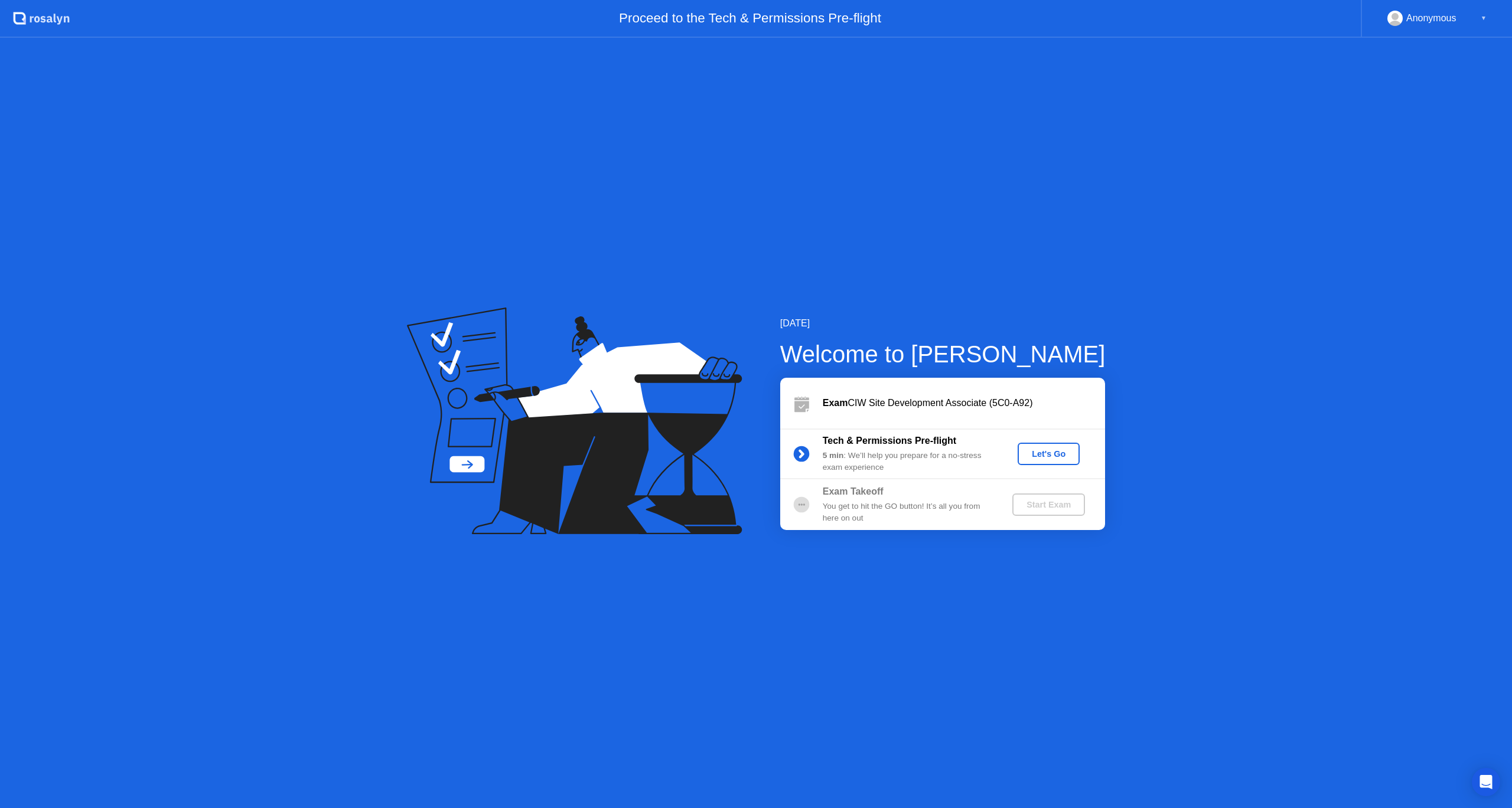
click at [1058, 459] on div "Let's Go" at bounding box center [1048, 454] width 53 height 9
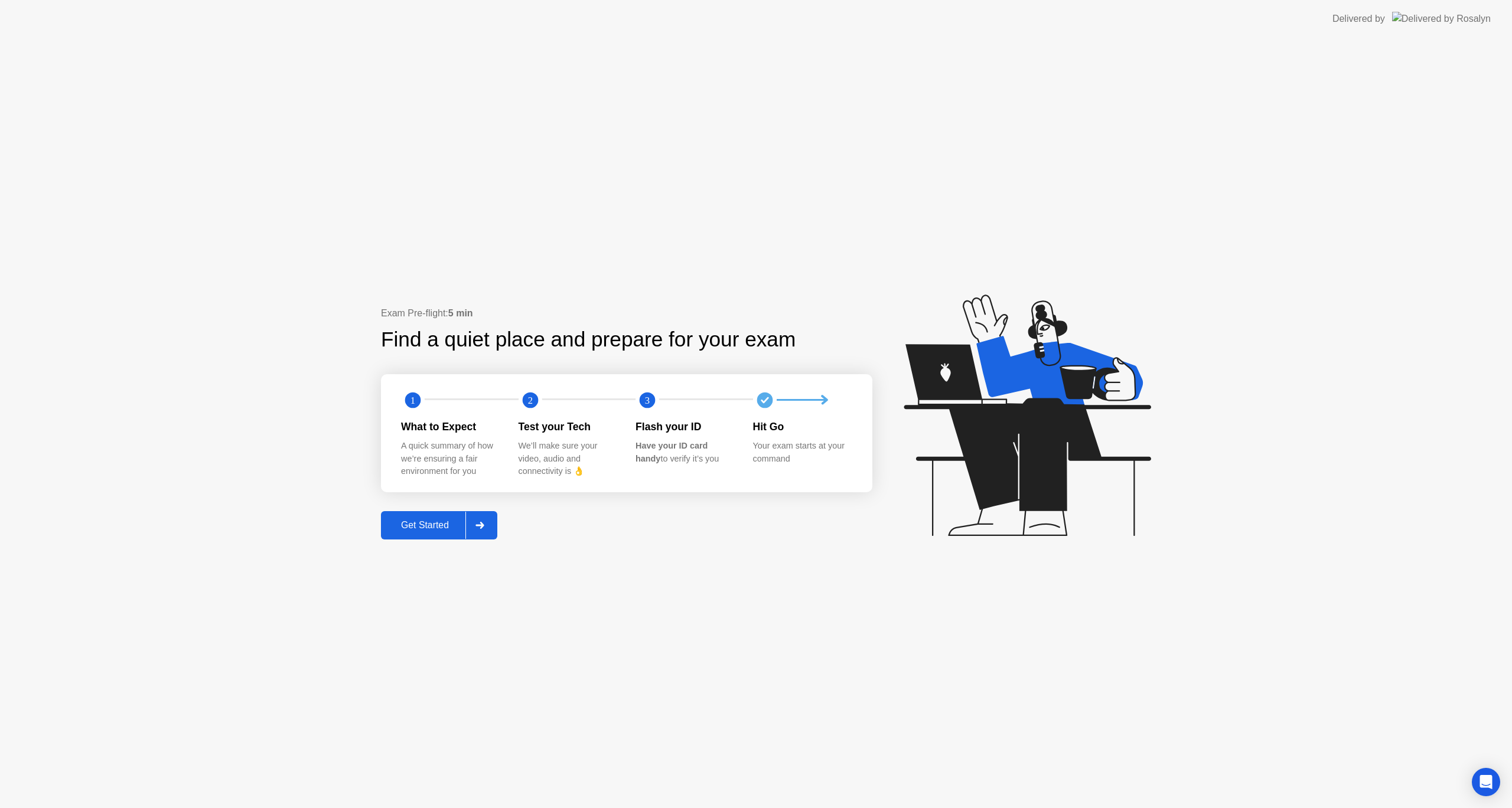
click at [437, 534] on button "Get Started" at bounding box center [439, 525] width 117 height 29
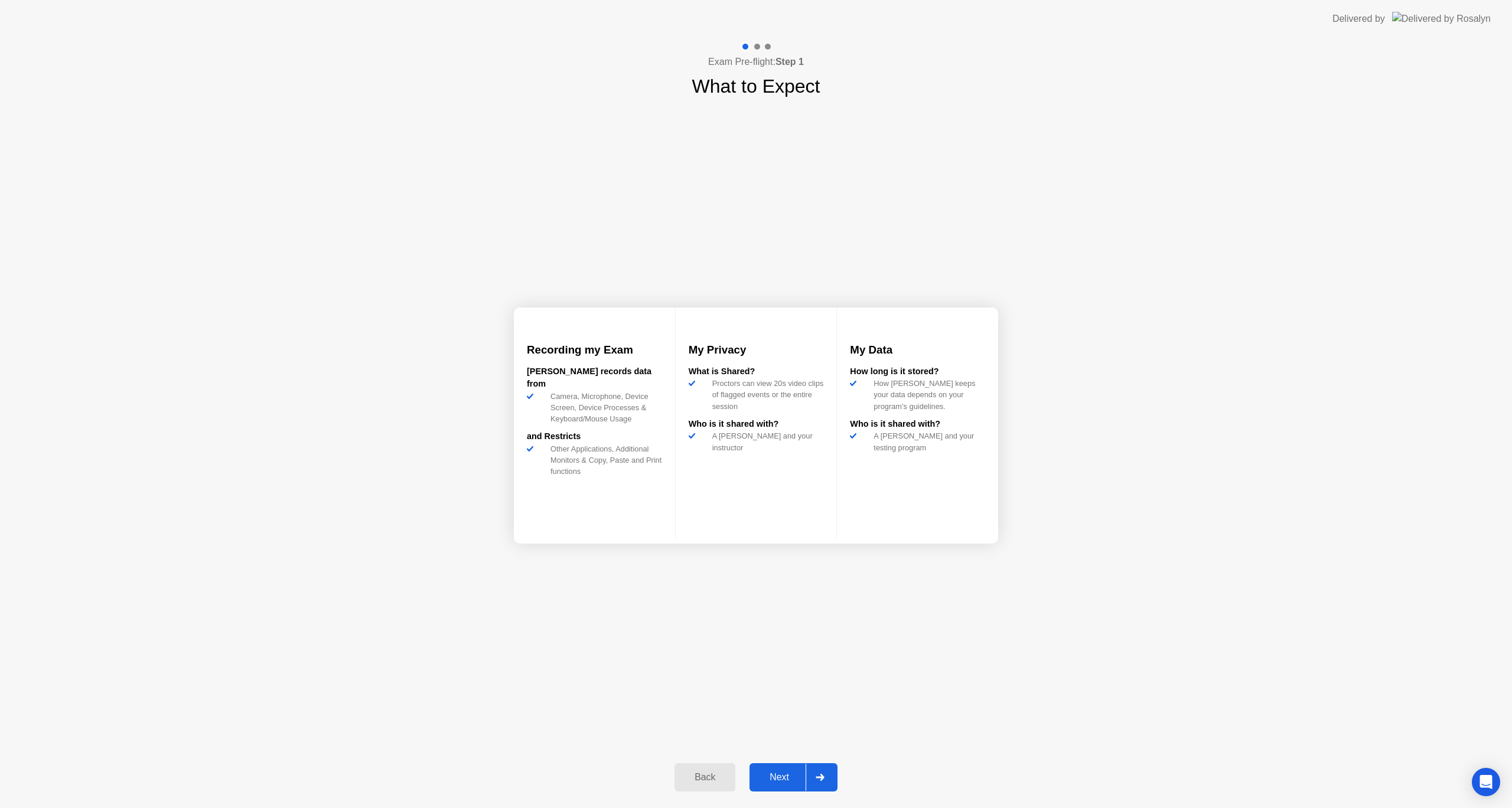
click at [824, 772] on div at bounding box center [819, 777] width 29 height 27
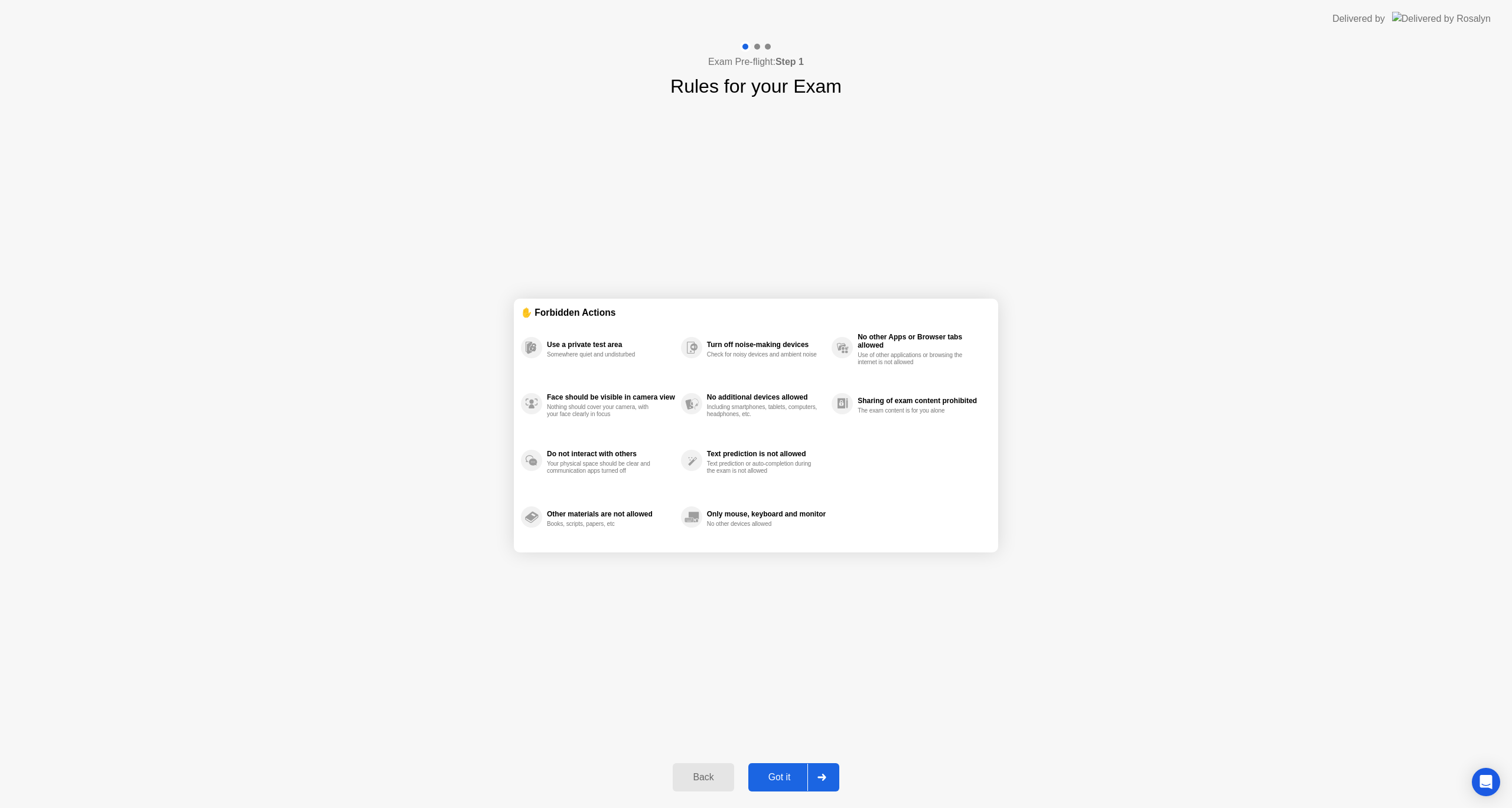
click at [831, 775] on div at bounding box center [821, 777] width 29 height 27
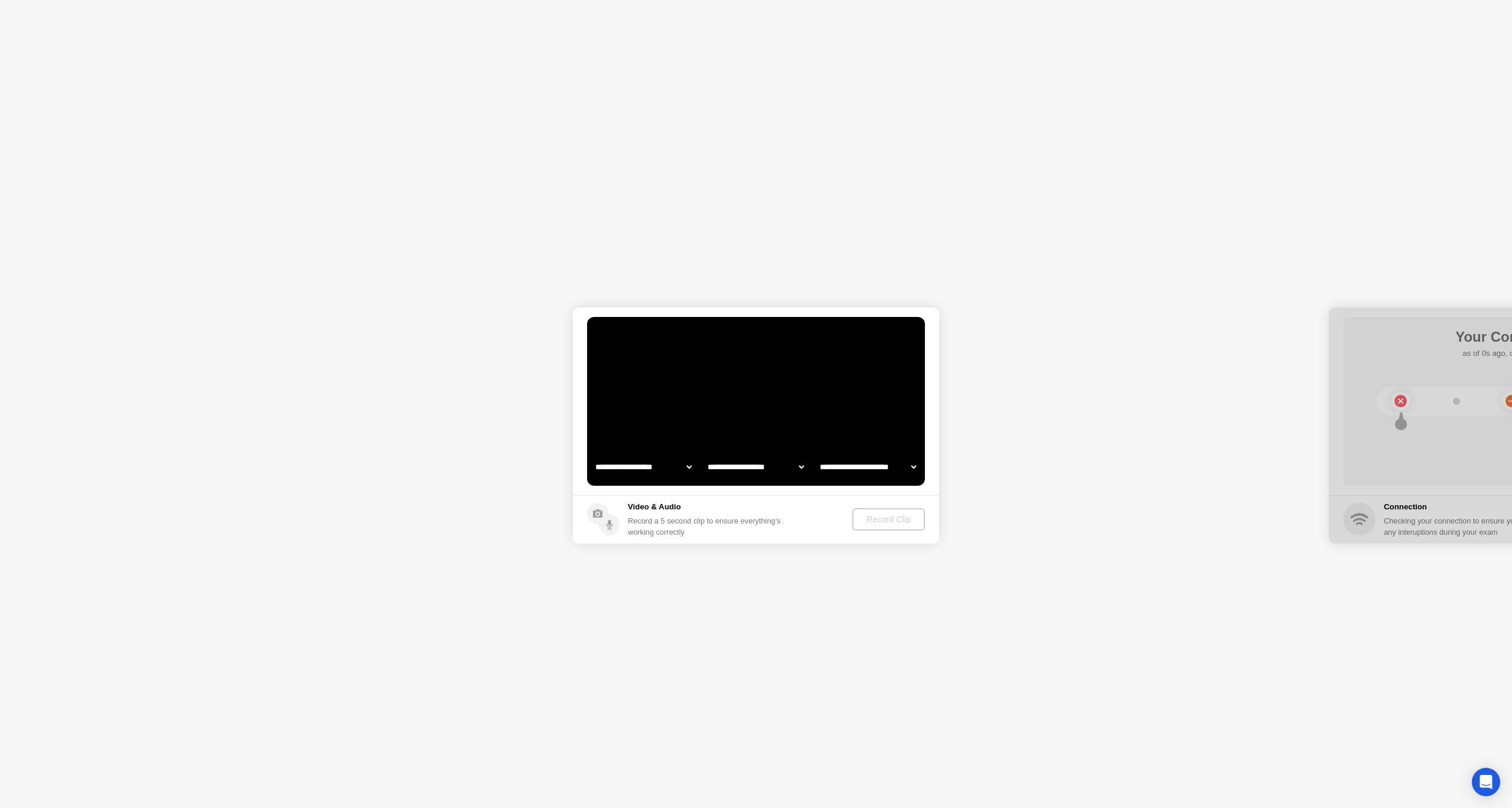
select select "**********"
select select "*******"
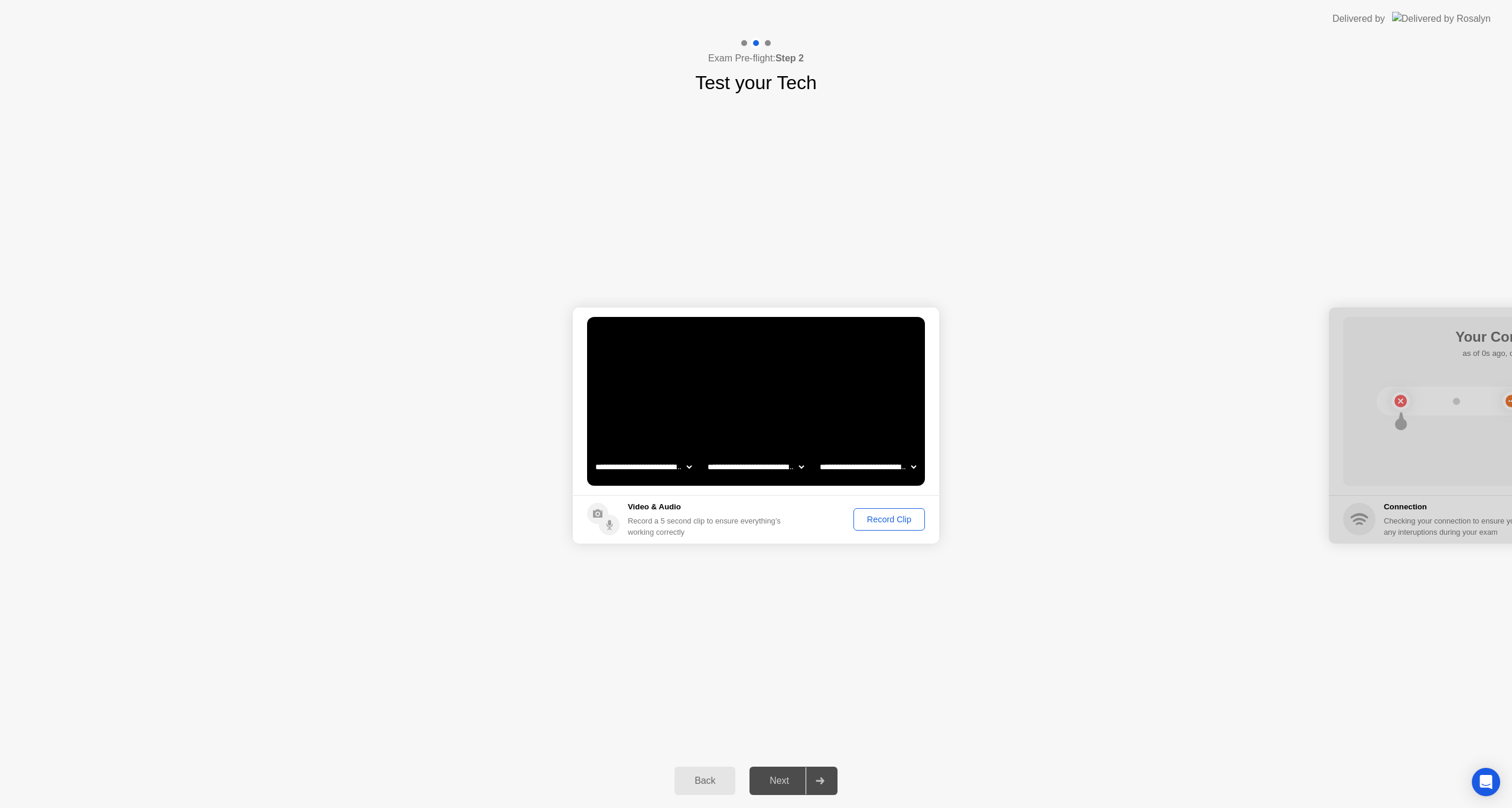
click at [878, 518] on div "Record Clip" at bounding box center [889, 519] width 63 height 9
click at [817, 516] on div "Replay Clip" at bounding box center [824, 519] width 77 height 9
click at [802, 516] on div "Replay Clip" at bounding box center [824, 519] width 77 height 9
click at [783, 771] on button "Next" at bounding box center [793, 780] width 88 height 29
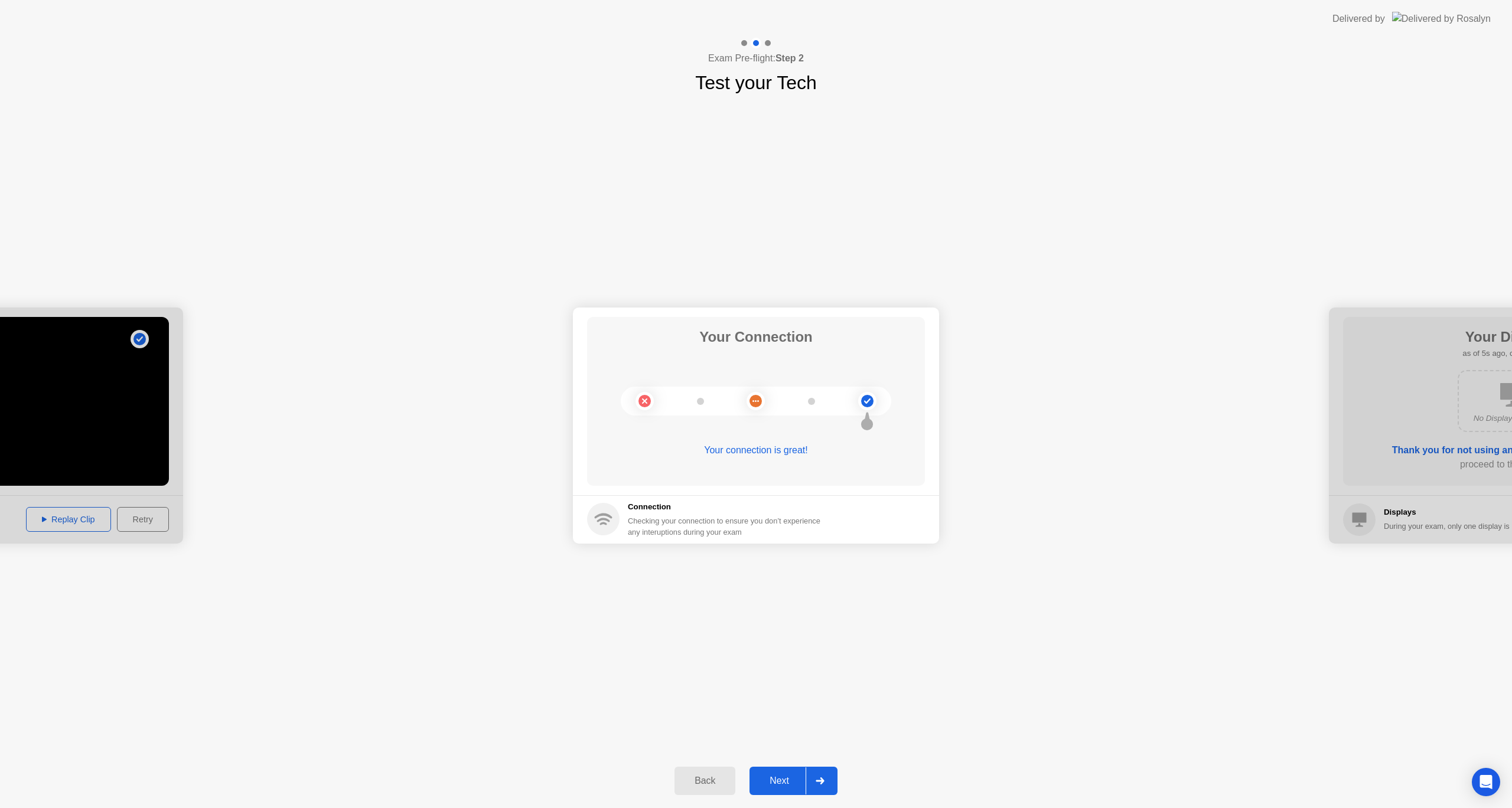
click at [760, 792] on button "Next" at bounding box center [793, 780] width 88 height 29
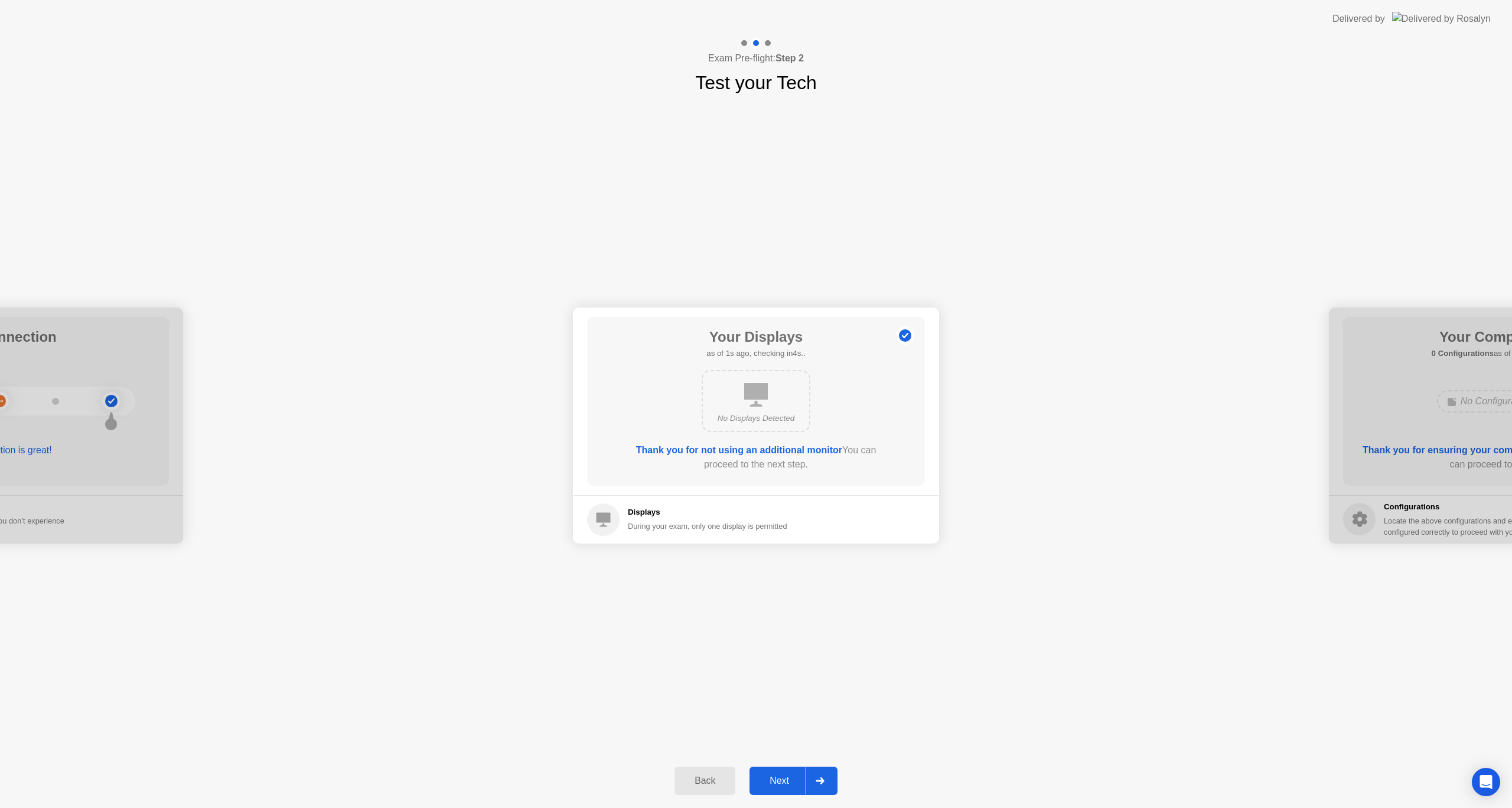
click at [793, 776] on div "Next" at bounding box center [779, 780] width 53 height 10
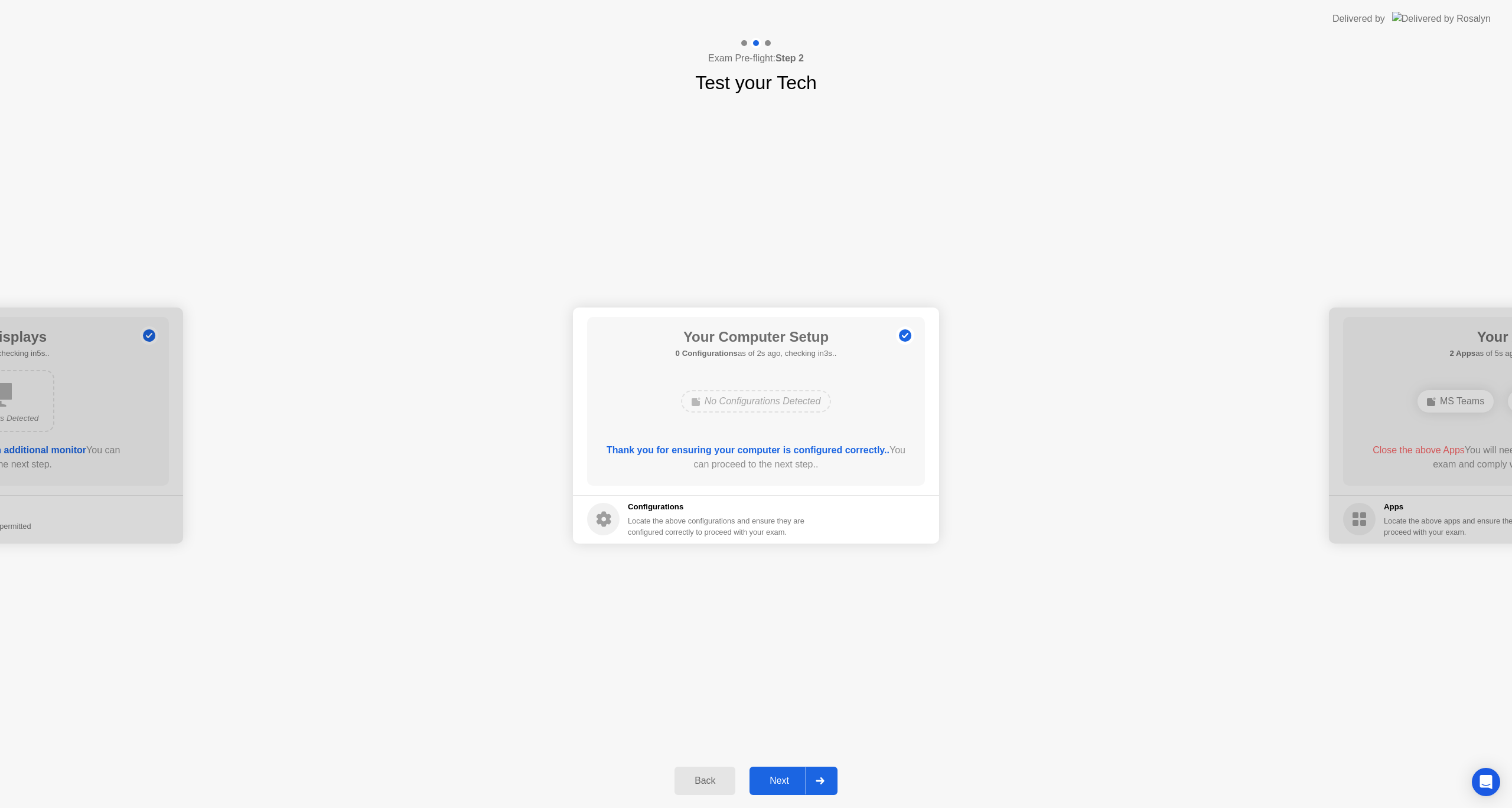
click at [784, 785] on div "Next" at bounding box center [779, 780] width 53 height 10
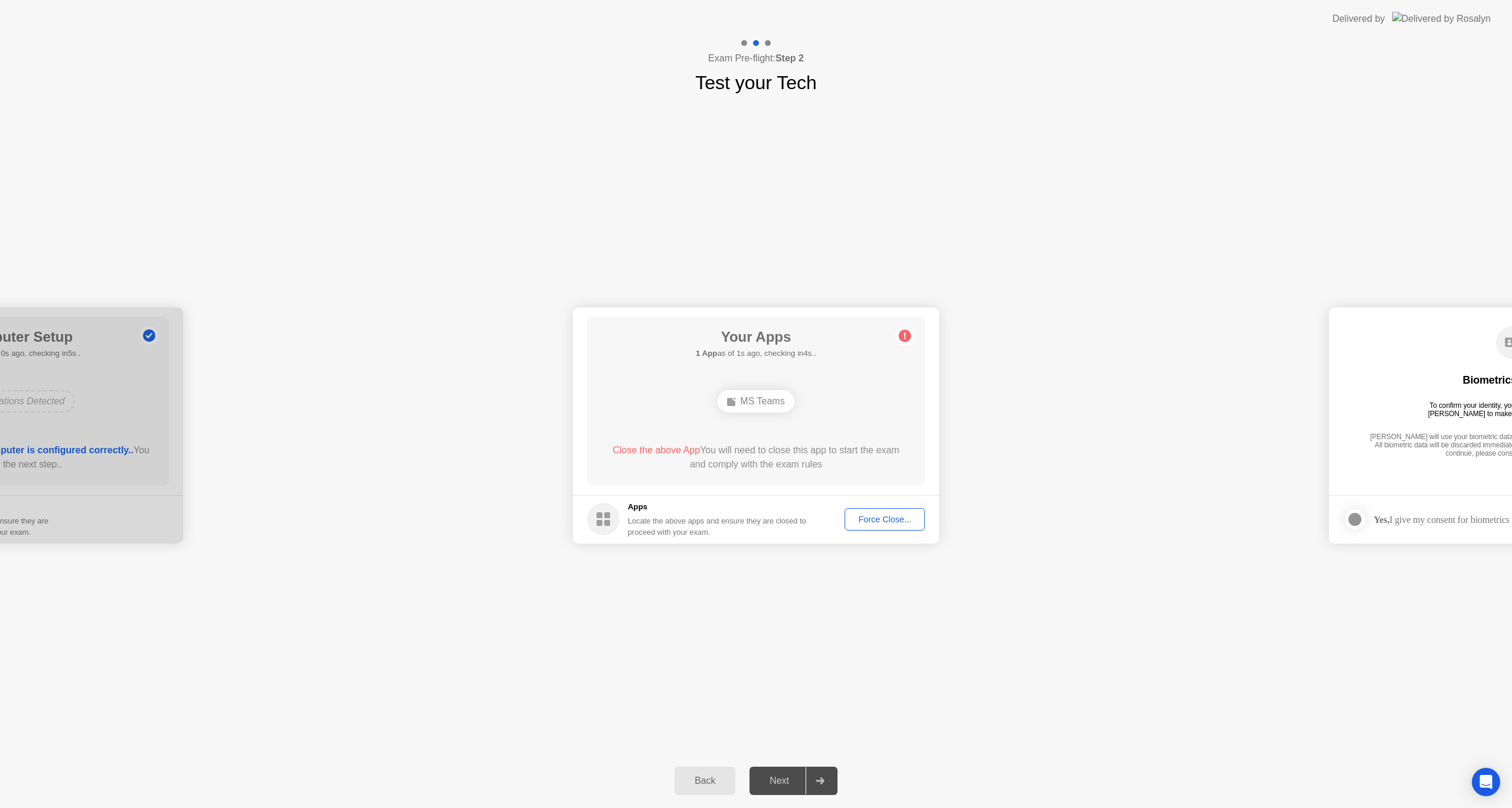
click at [764, 397] on div "MS Teams" at bounding box center [756, 402] width 76 height 22
click at [907, 526] on button "Force Close..." at bounding box center [884, 519] width 81 height 22
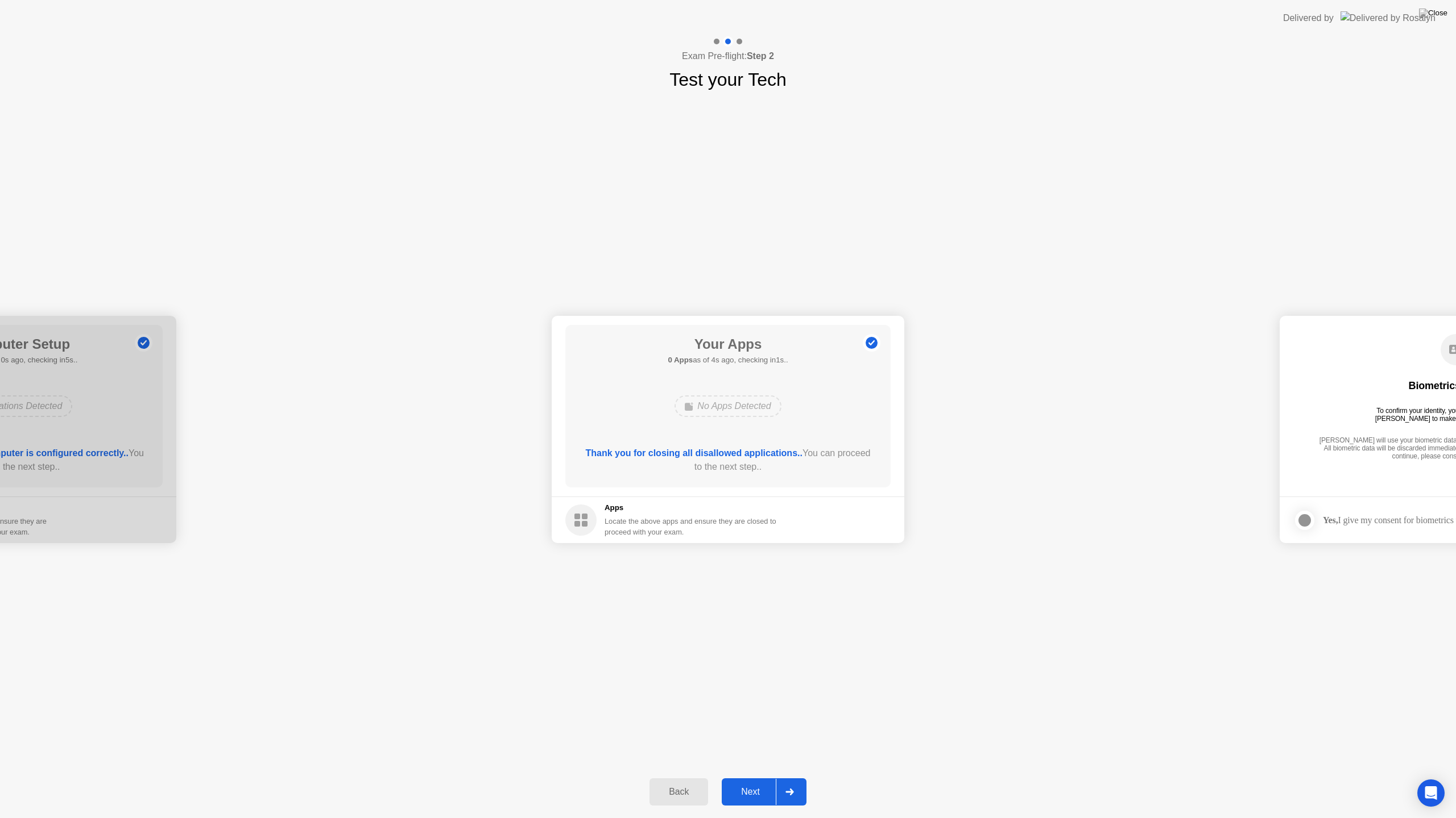
click at [753, 777] on div "Next" at bounding box center [750, 791] width 51 height 10
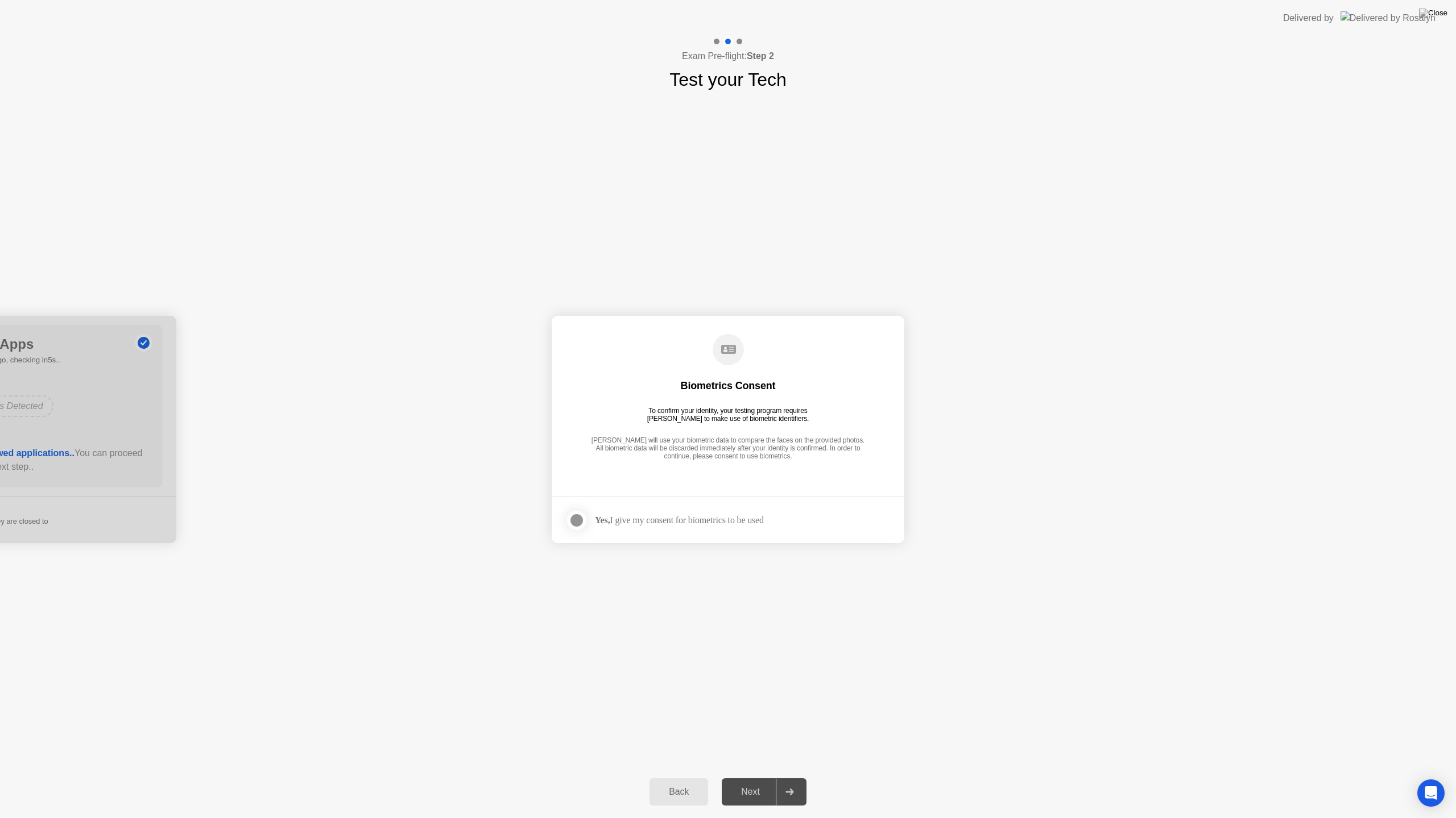
click at [761, 777] on div "Next" at bounding box center [750, 791] width 51 height 10
click at [625, 518] on div "Yes, I give my consent for biometrics to be used" at bounding box center [679, 520] width 169 height 11
click at [574, 514] on div at bounding box center [576, 520] width 13 height 13
click at [763, 777] on button "Next" at bounding box center [763, 792] width 85 height 28
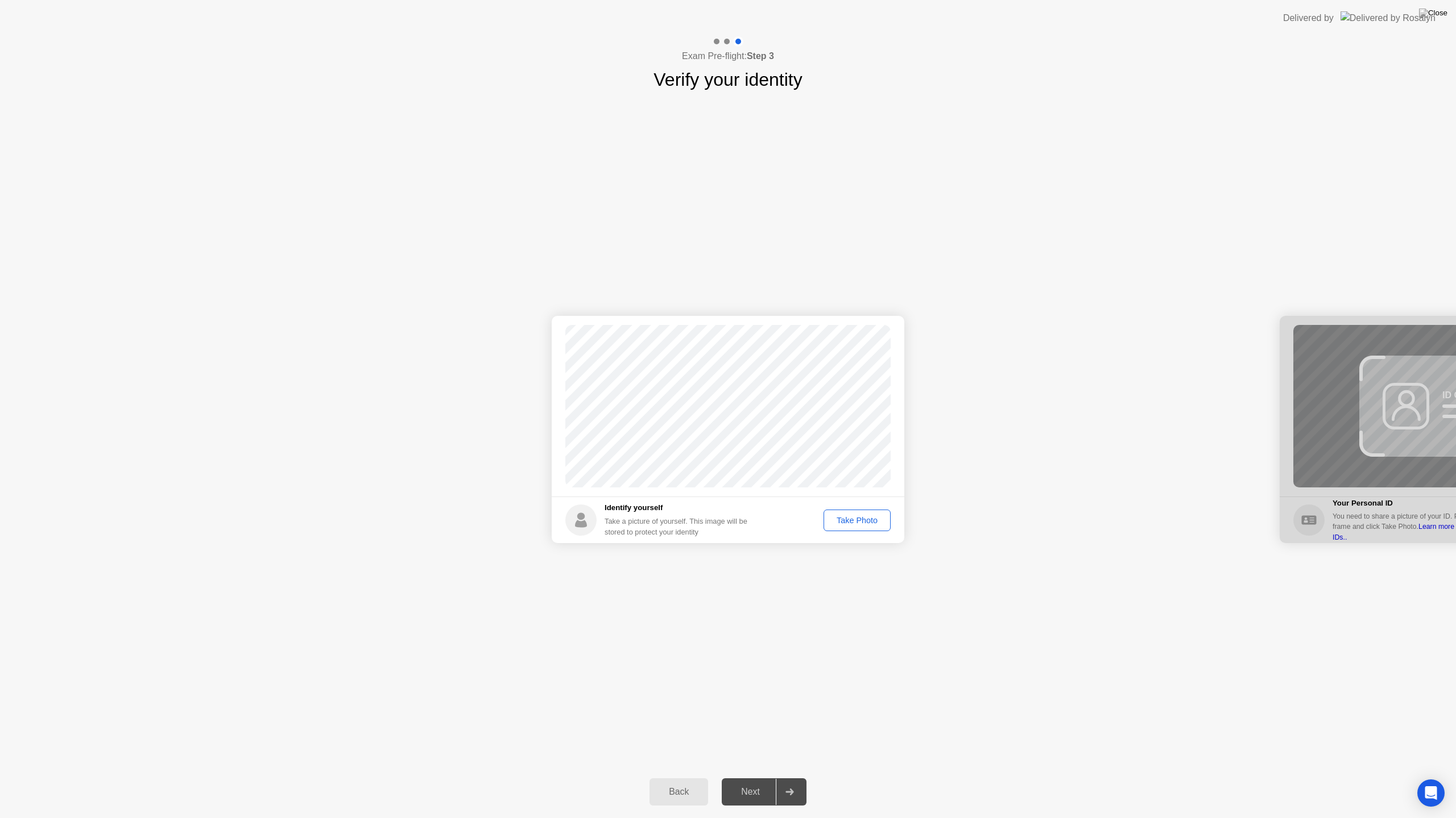
click at [853, 521] on div "Take Photo" at bounding box center [857, 520] width 59 height 9
click at [754, 777] on div "Next" at bounding box center [750, 791] width 51 height 10
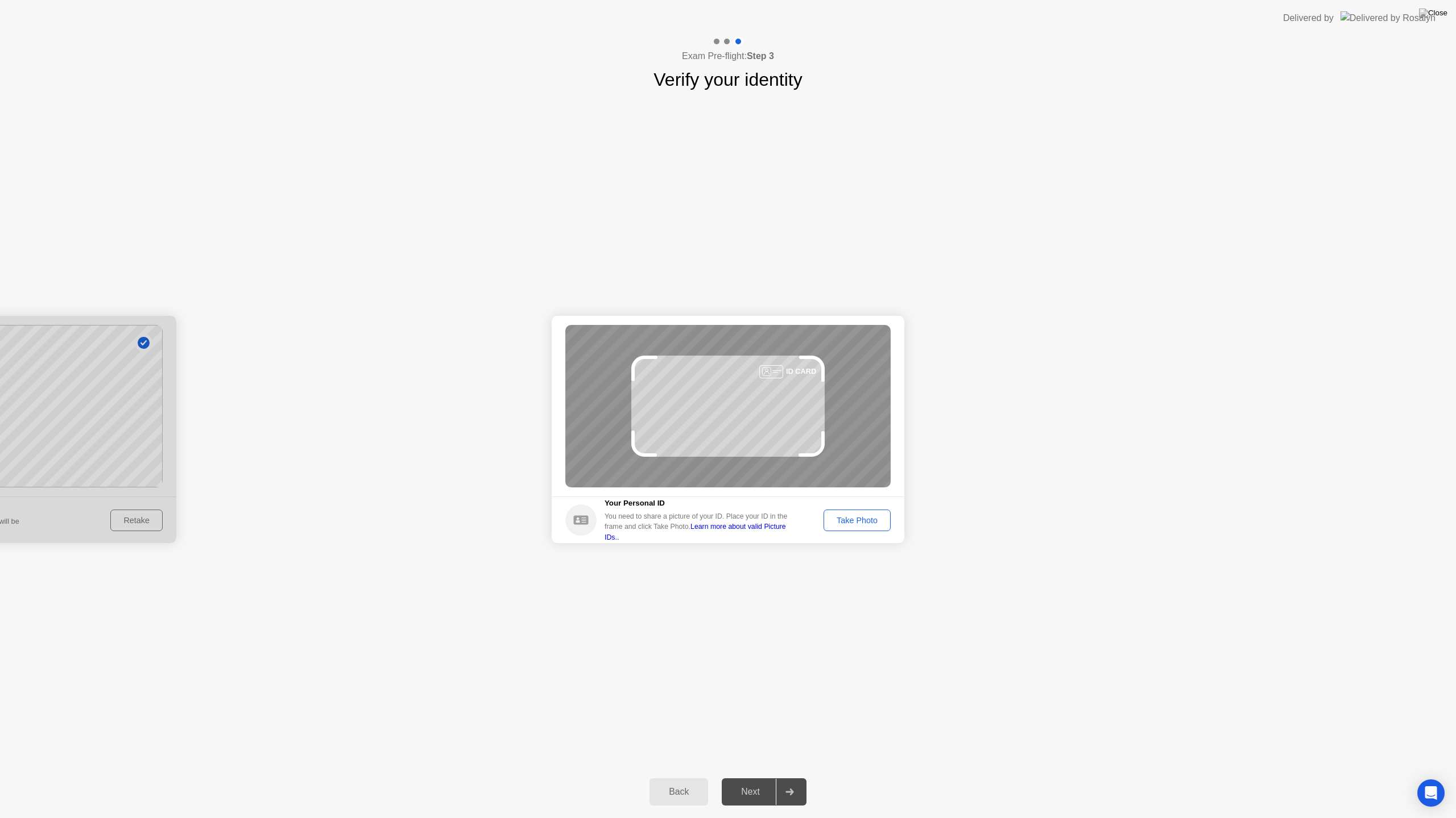
click at [872, 520] on div "Take Photo" at bounding box center [857, 520] width 59 height 9
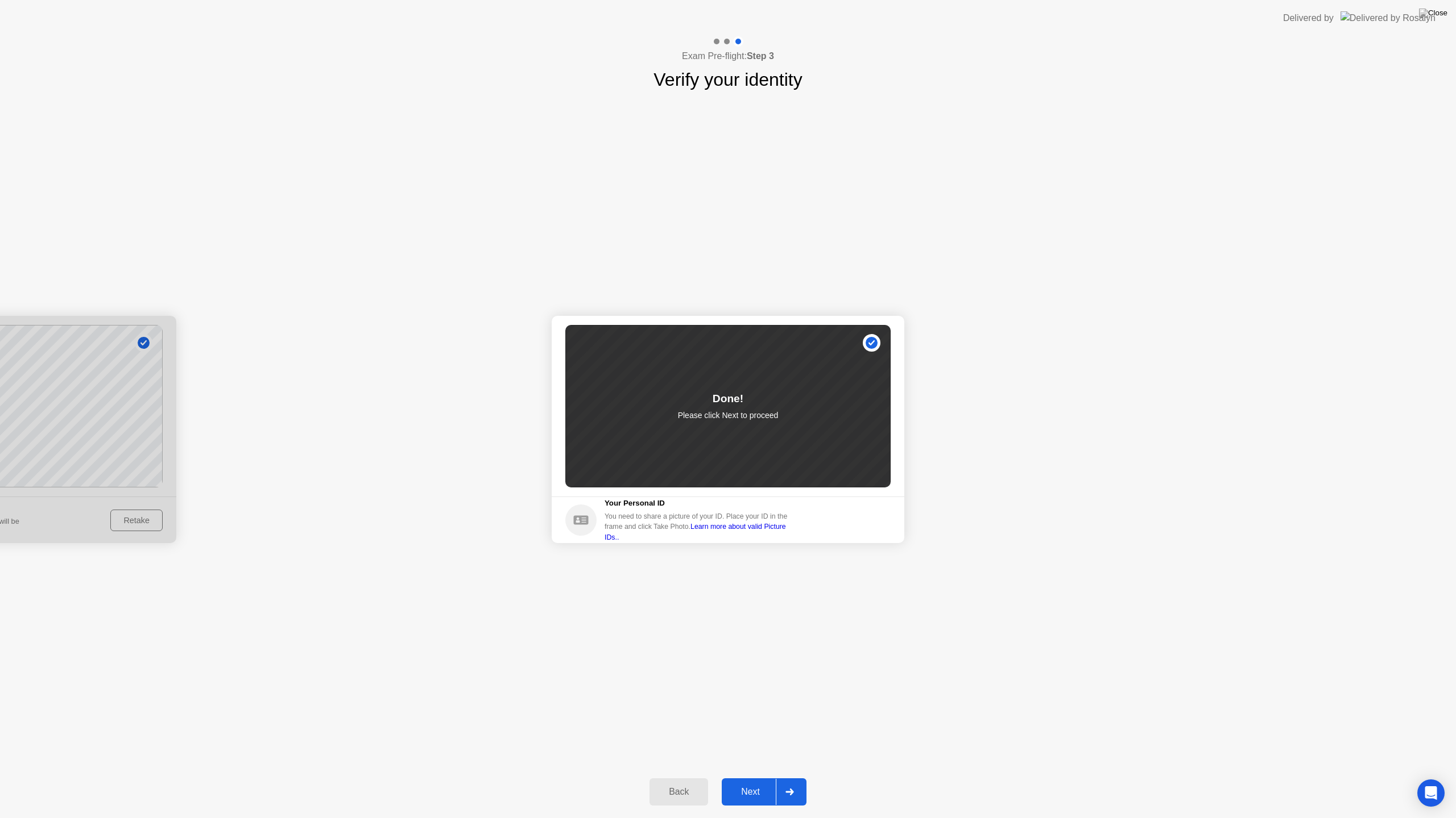
click at [742, 777] on div "Next" at bounding box center [750, 791] width 51 height 10
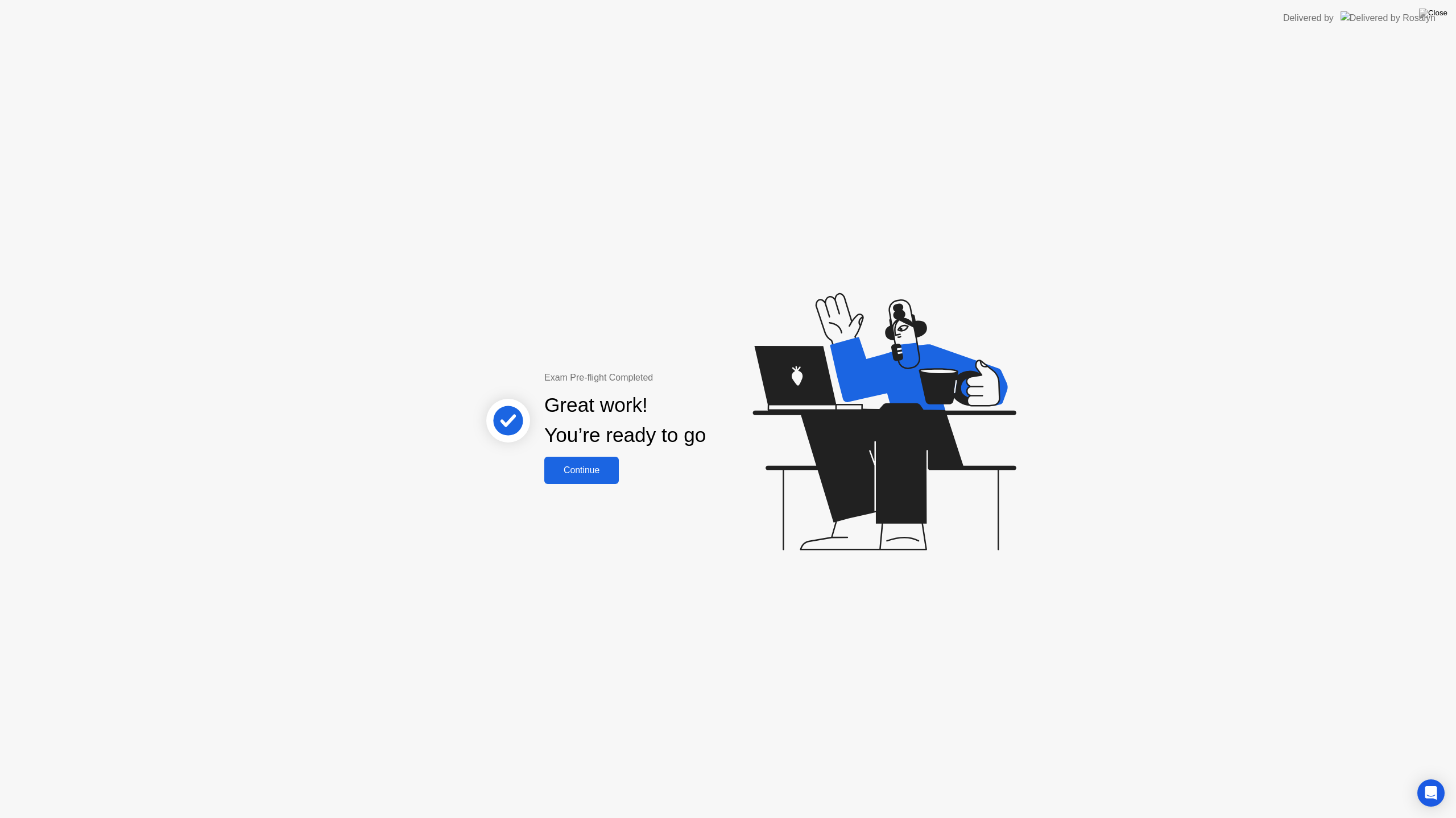
click at [585, 481] on button "Continue" at bounding box center [581, 470] width 75 height 28
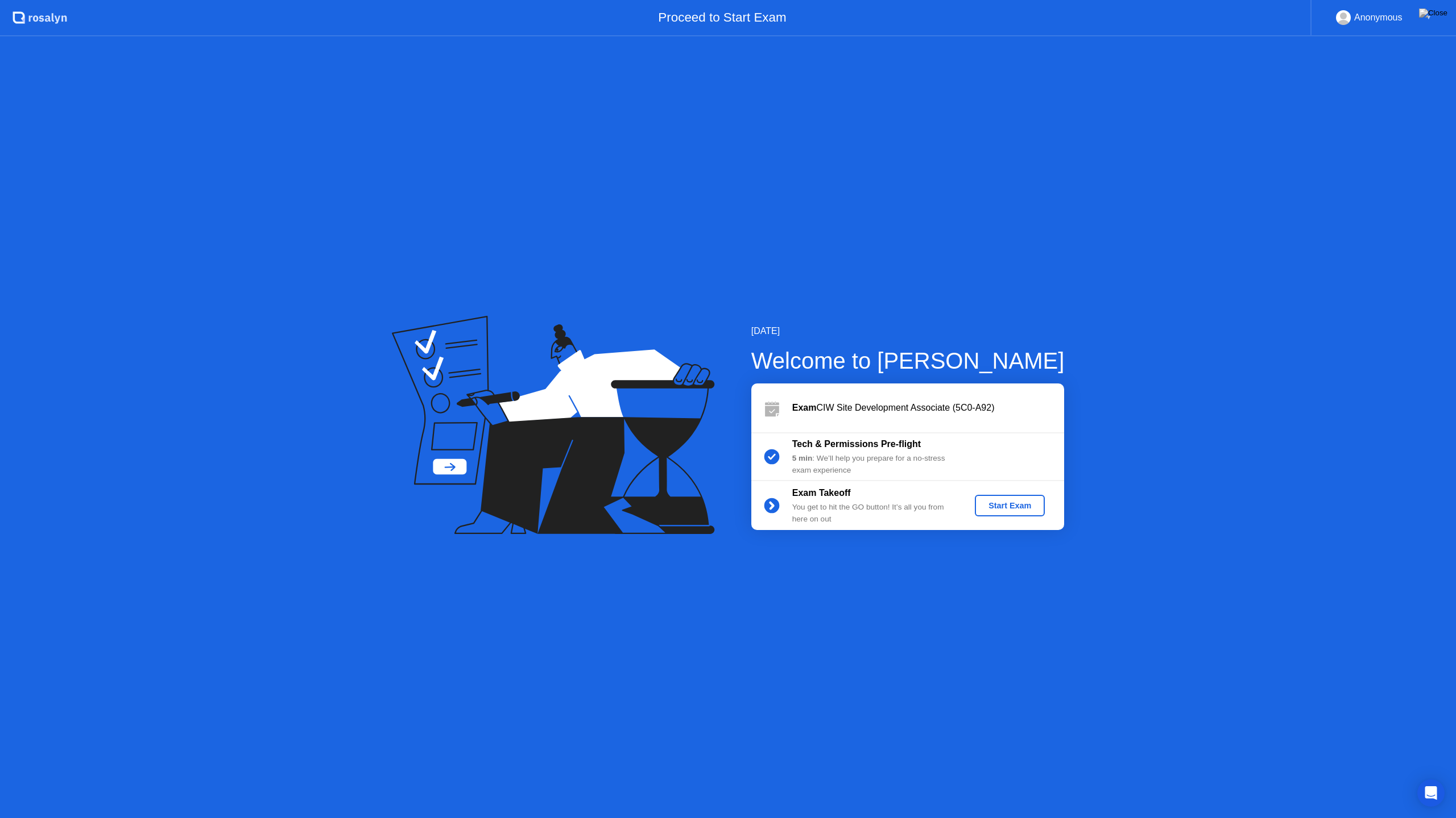
click at [1022, 508] on div "Start Exam" at bounding box center [1009, 506] width 61 height 9
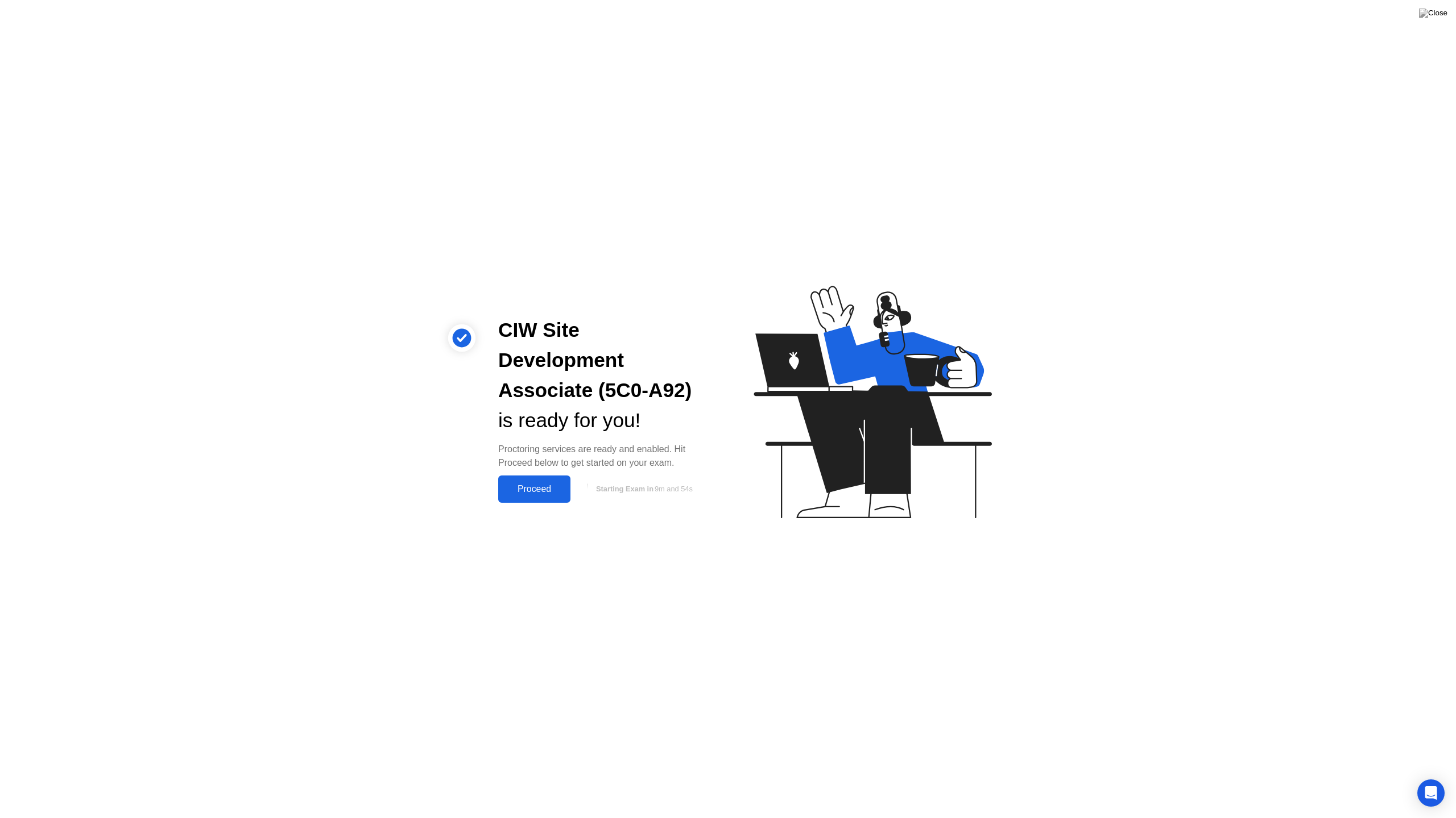
click at [550, 484] on div "Proceed" at bounding box center [534, 488] width 65 height 10
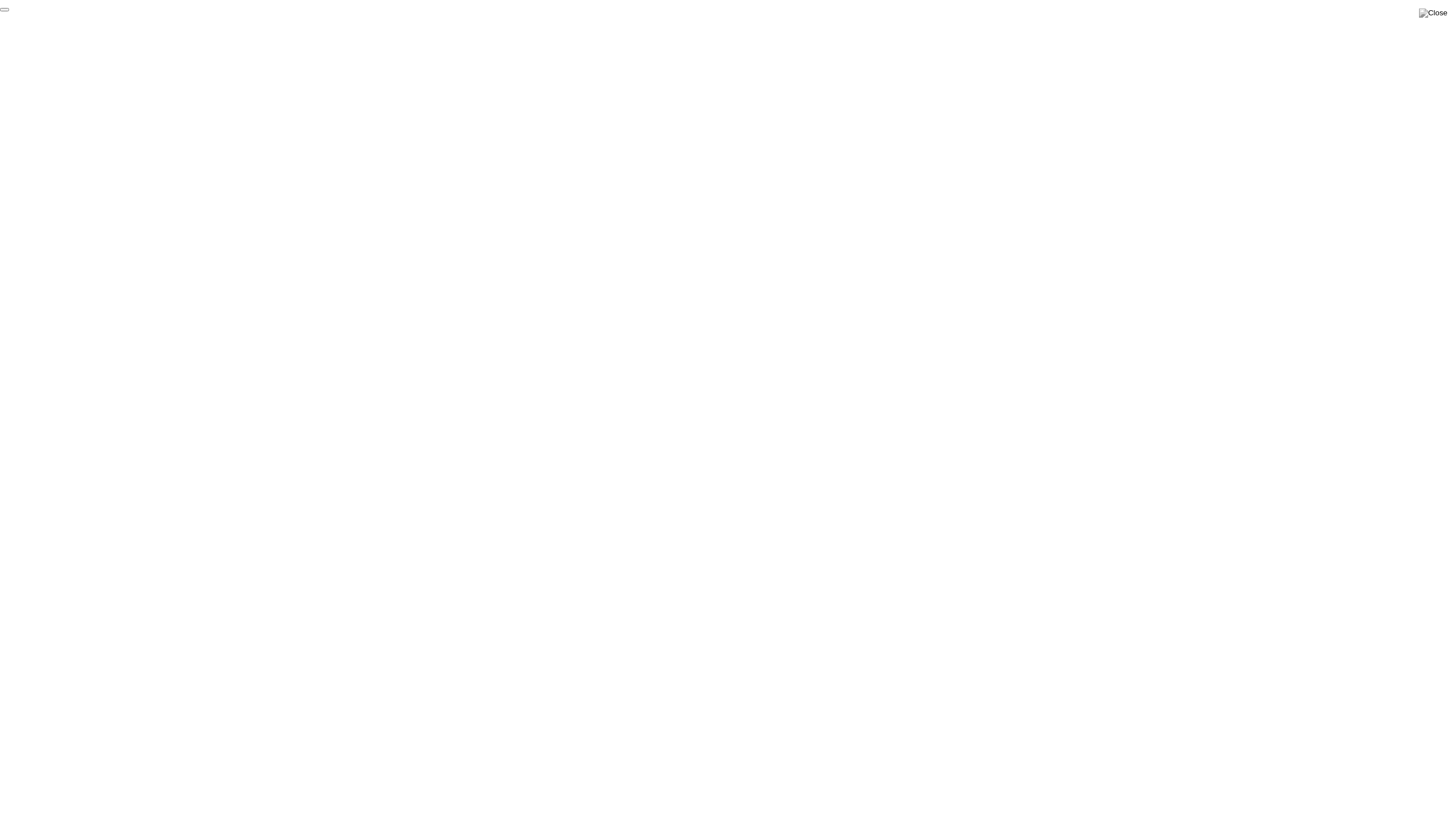
click div "End Proctoring Session"
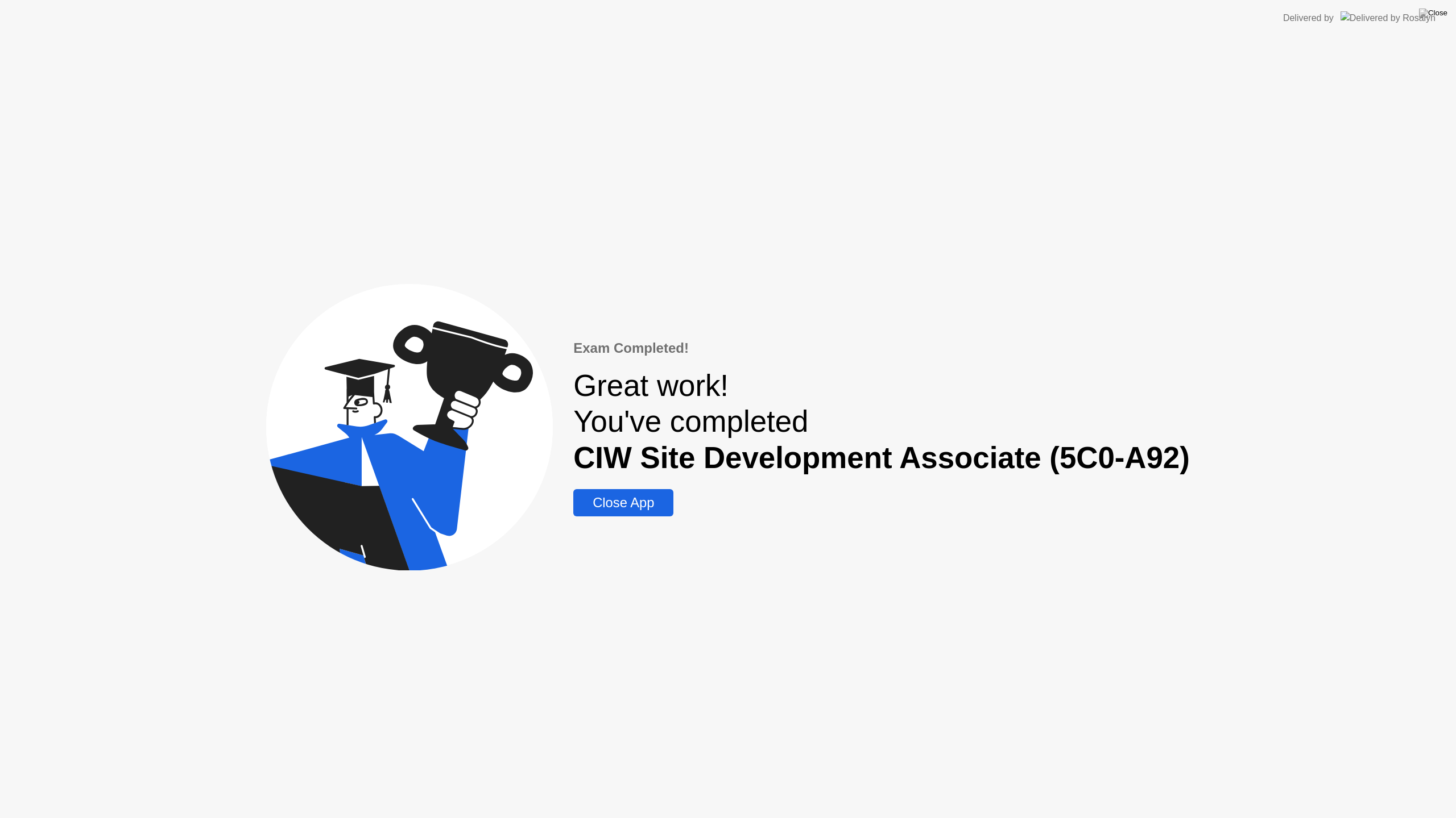
click at [653, 516] on button "Close App" at bounding box center [623, 503] width 100 height 28
